Goal: Find specific page/section: Find specific page/section

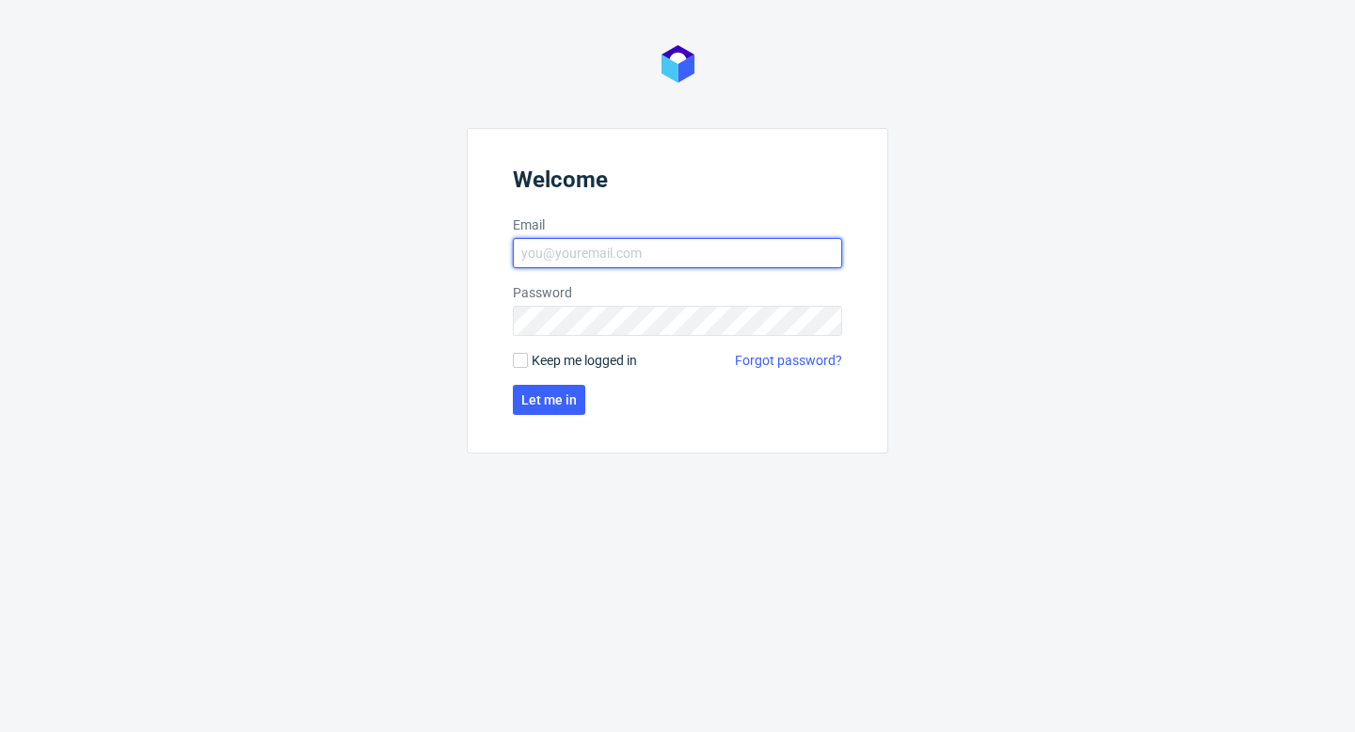
click at [659, 266] on input "Email" at bounding box center [677, 253] width 329 height 30
type input "[PERSON_NAME][EMAIL_ADDRESS][DOMAIN_NAME]"
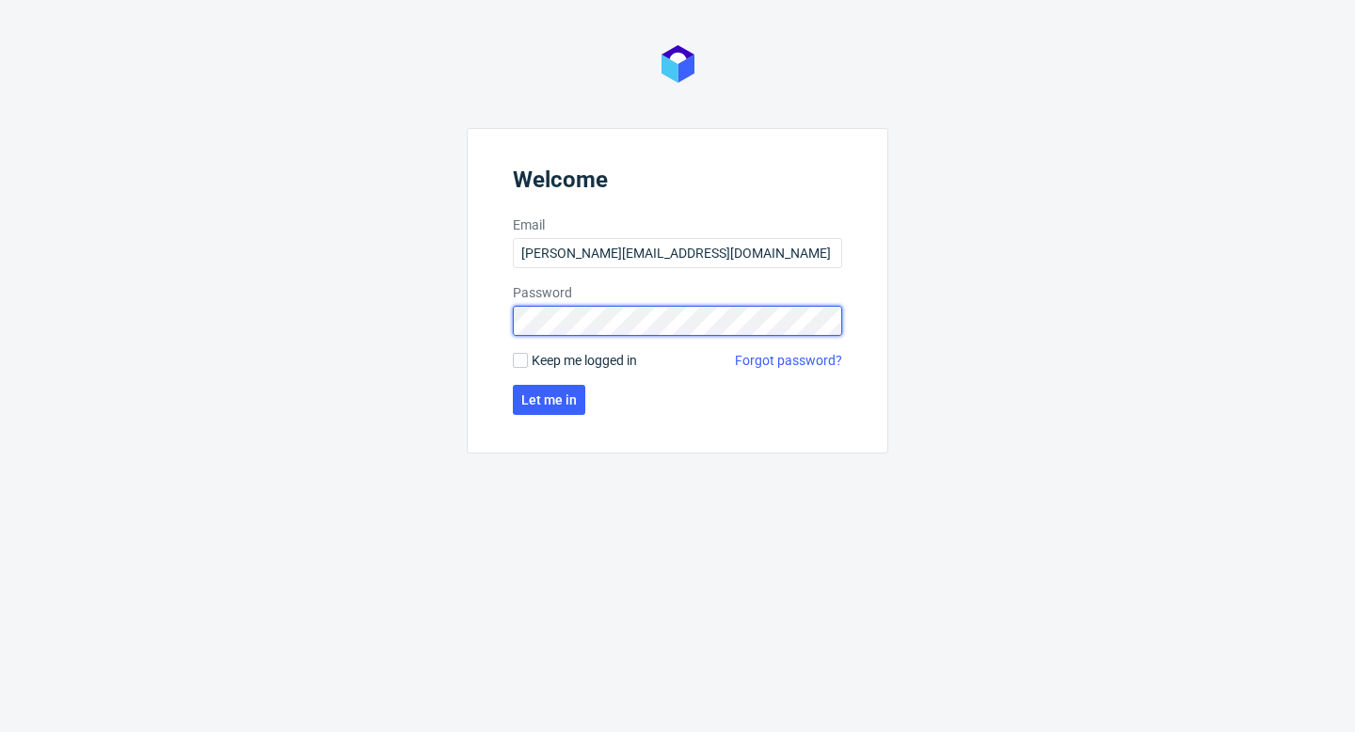
click button "Let me in" at bounding box center [549, 400] width 72 height 30
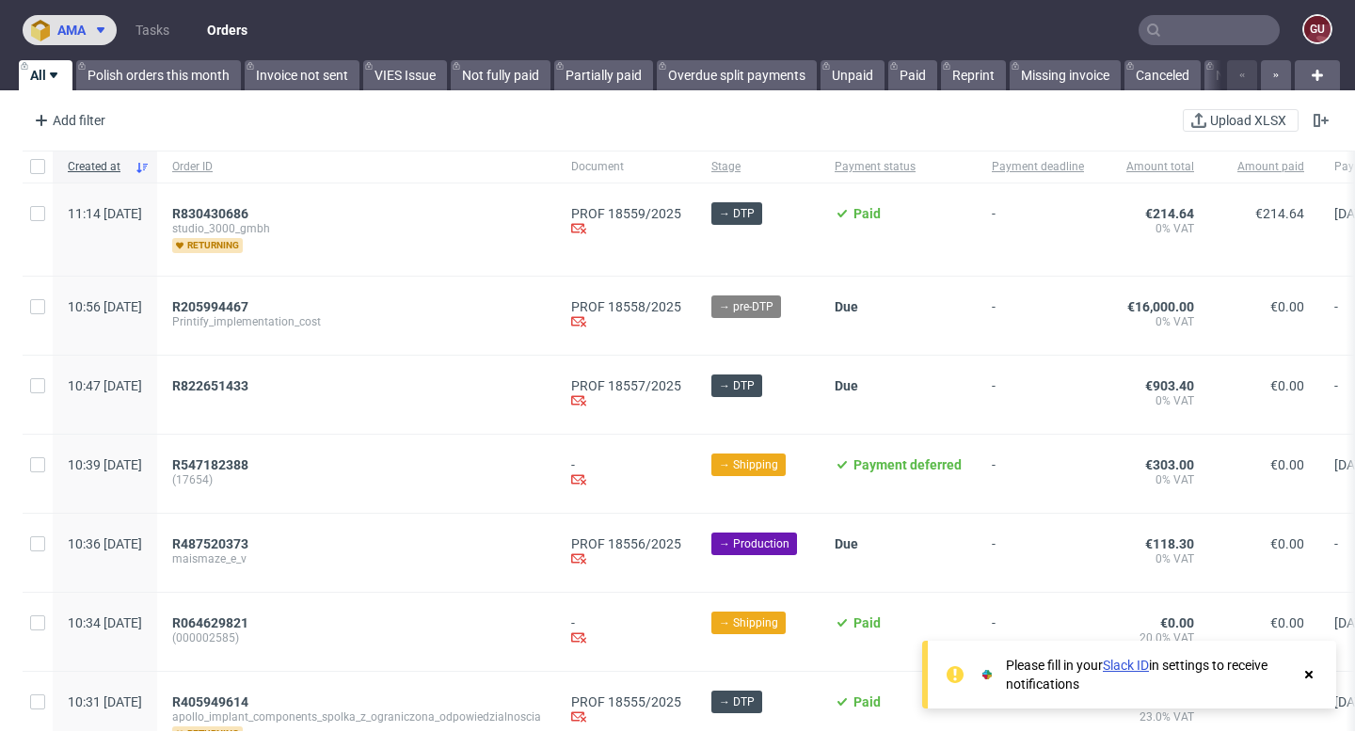
click at [90, 38] on button "ama" at bounding box center [70, 30] width 94 height 30
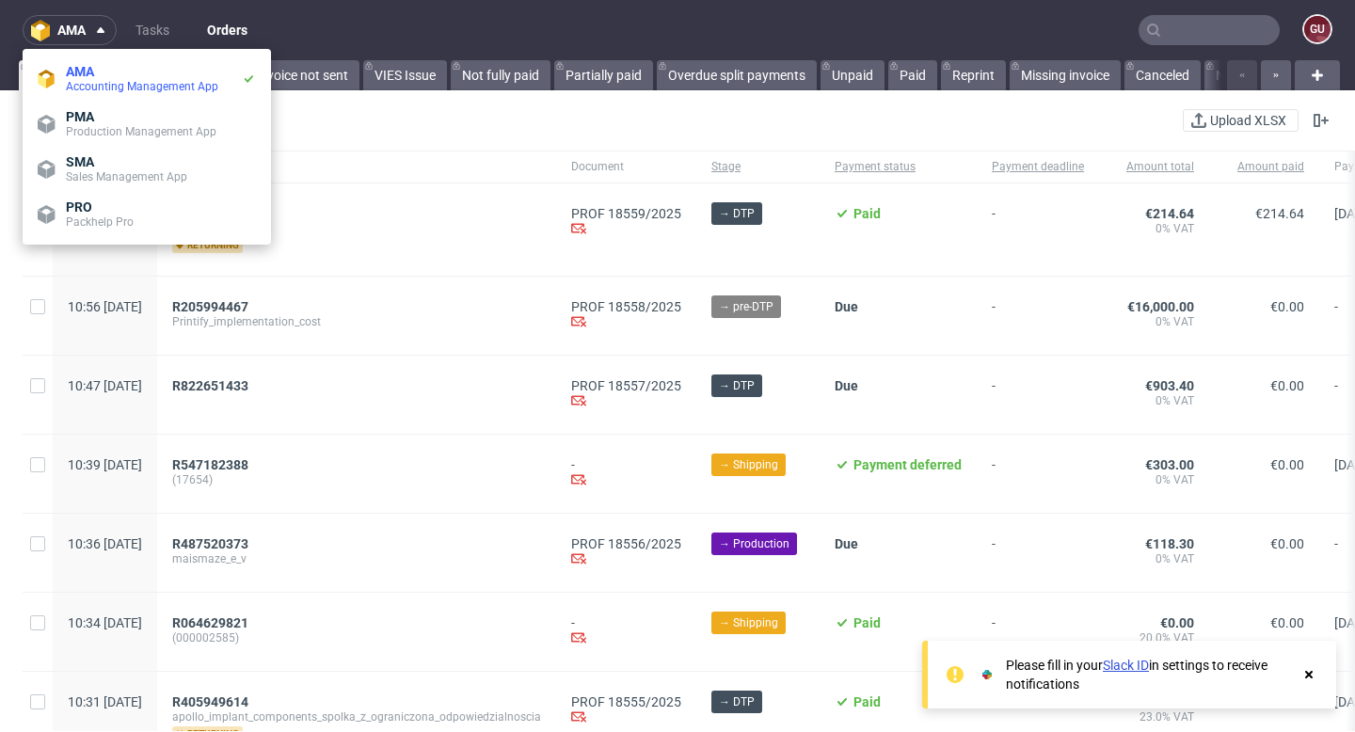
click at [404, 115] on div "Add filter Hide filters Clear all Upload XLSX" at bounding box center [677, 120] width 1355 height 45
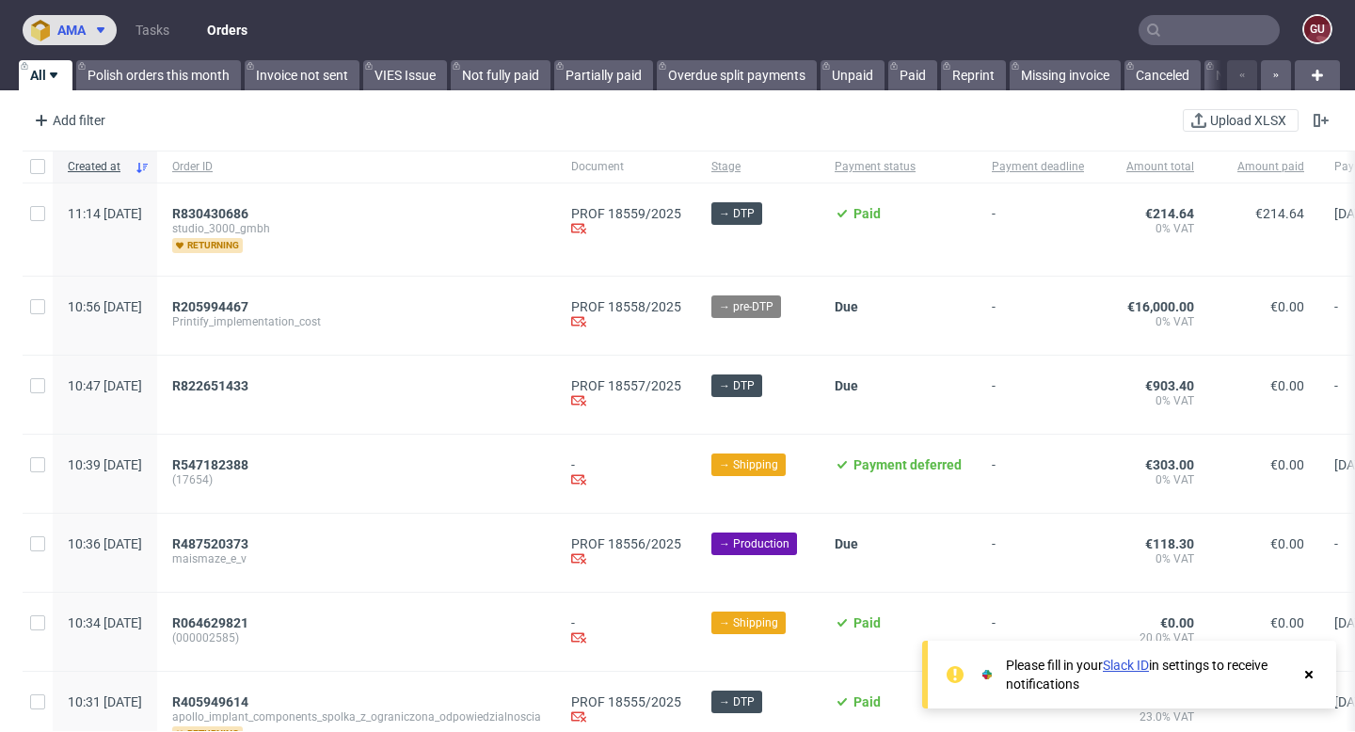
click at [101, 30] on use at bounding box center [101, 30] width 8 height 6
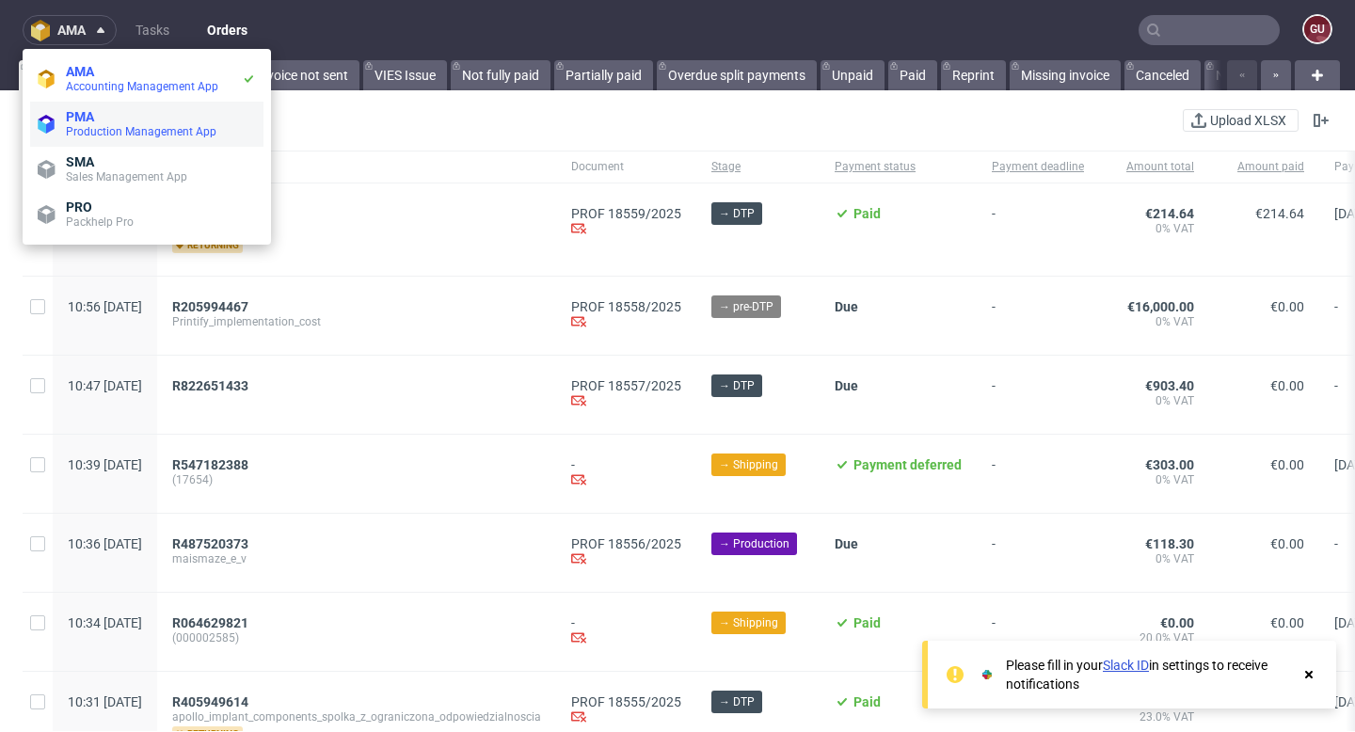
click at [109, 117] on span "PMA" at bounding box center [161, 116] width 190 height 15
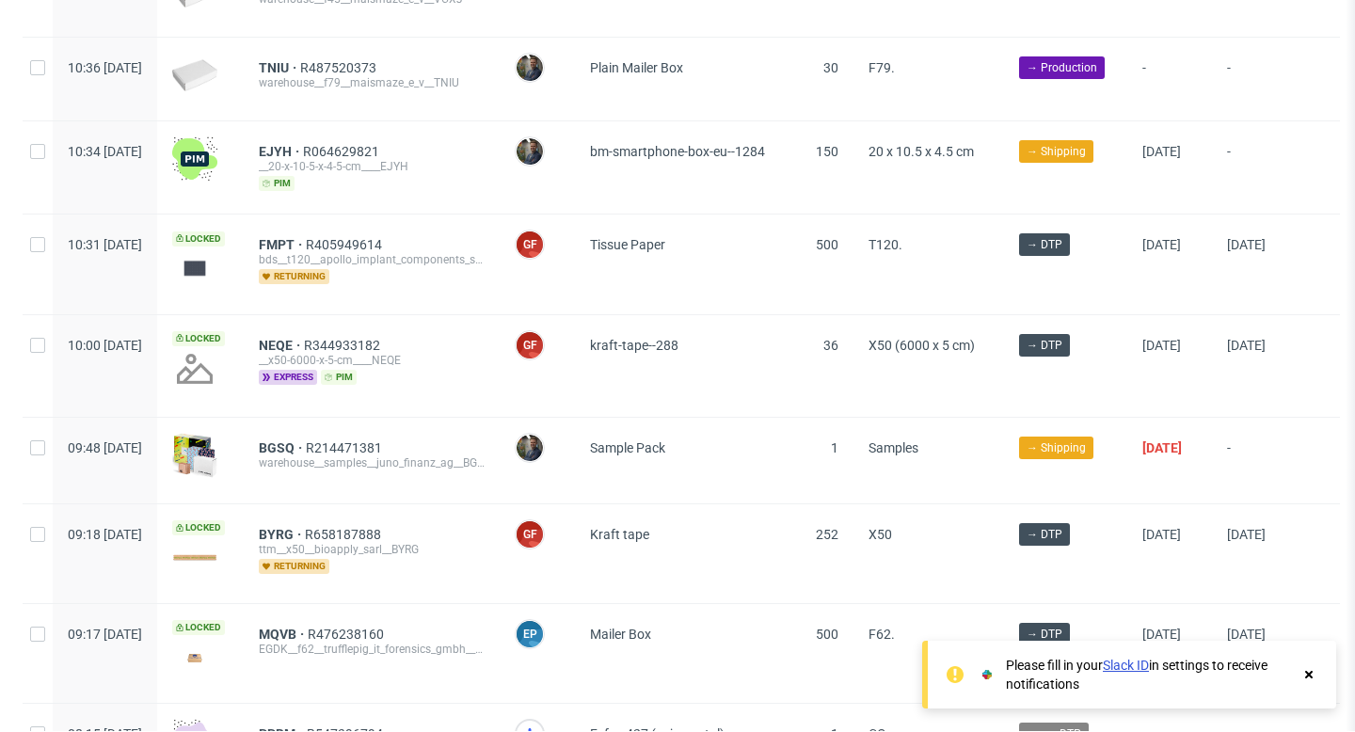
scroll to position [692, 0]
